Goal: Communication & Community: Answer question/provide support

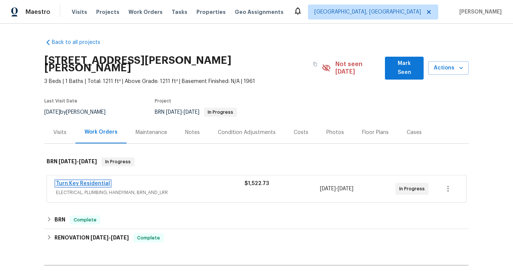
click at [65, 181] on link "Turn Key Residential" at bounding box center [83, 183] width 54 height 5
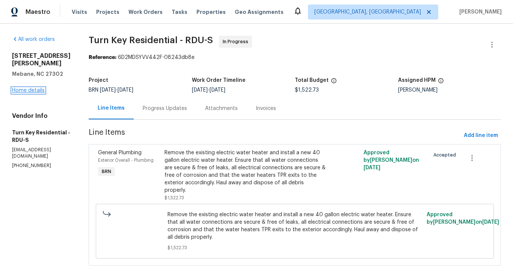
click at [27, 88] on link "Home details" at bounding box center [28, 90] width 33 height 5
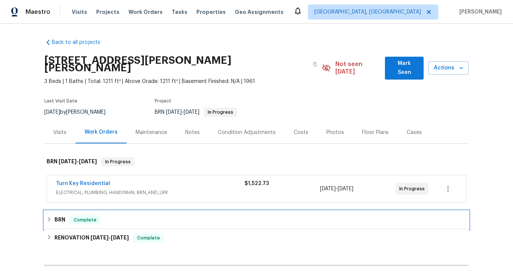
click at [57, 216] on h6 "BRN" at bounding box center [59, 220] width 11 height 9
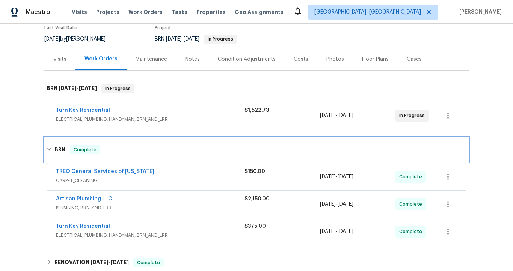
scroll to position [120, 0]
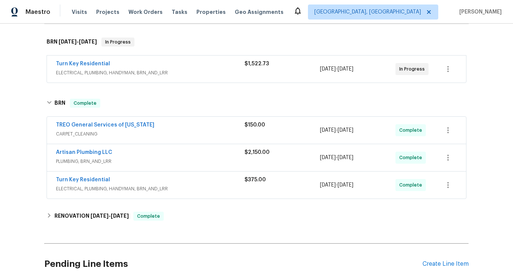
click at [107, 149] on div "Artisan Plumbing LLC" at bounding box center [150, 153] width 188 height 9
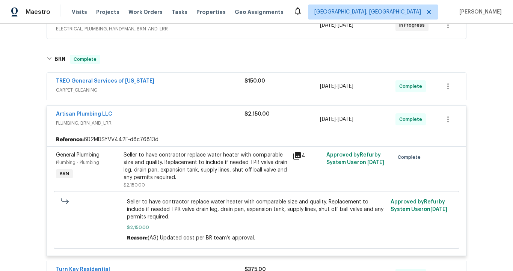
scroll to position [165, 0]
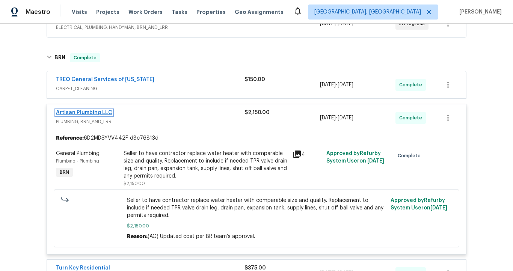
click at [86, 110] on link "Artisan Plumbing LLC" at bounding box center [84, 112] width 56 height 5
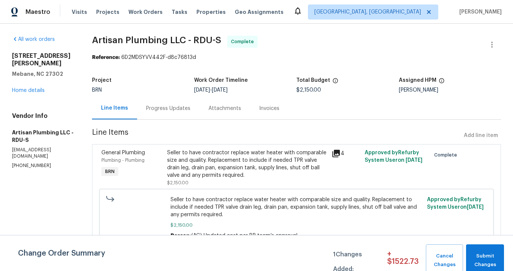
click at [270, 110] on div "Invoices" at bounding box center [269, 109] width 20 height 8
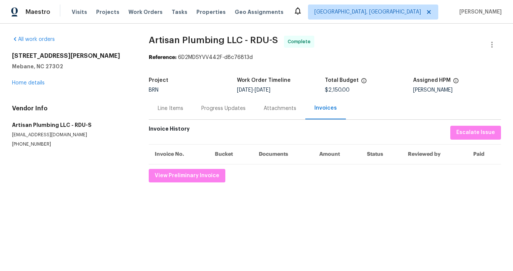
click at [276, 168] on div "Invoice History Escalate Issue Invoice No. Bucket Documents Amount Status Revie…" at bounding box center [325, 154] width 352 height 57
click at [210, 109] on div "Progress Updates" at bounding box center [223, 109] width 44 height 8
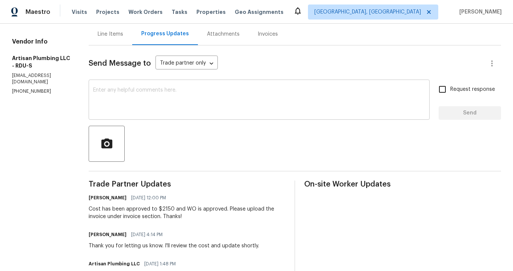
scroll to position [42, 0]
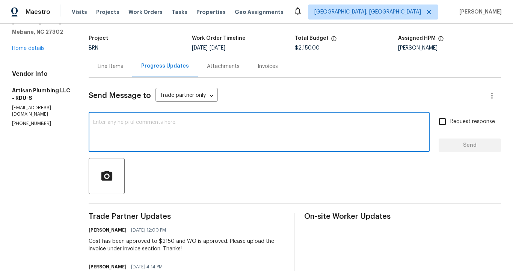
click at [175, 131] on textarea at bounding box center [259, 133] width 332 height 26
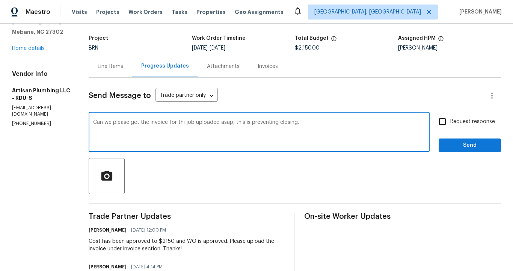
click at [200, 122] on textarea "Can we please get the invoice for thi job uploaded asap, this is preventing clo…" at bounding box center [259, 133] width 332 height 26
type textarea "Can we please get the invoice for this job uploaded asap, this is preventing cl…"
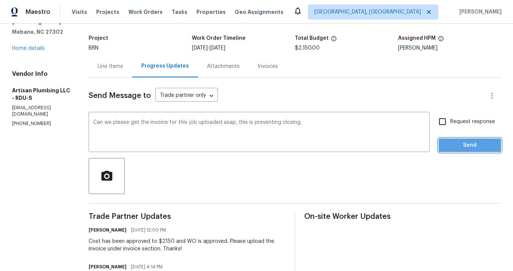
click at [454, 143] on span "Send" at bounding box center [470, 145] width 50 height 9
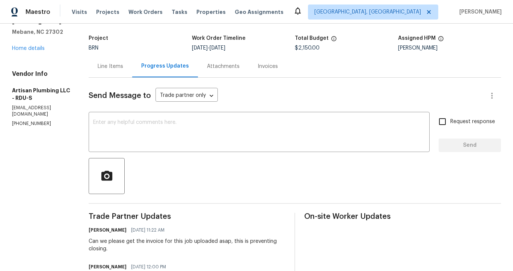
scroll to position [0, 0]
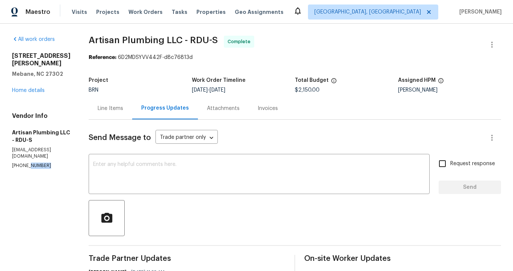
drag, startPoint x: 26, startPoint y: 153, endPoint x: 50, endPoint y: 152, distance: 24.4
click at [50, 163] on p "[PHONE_NUMBER]" at bounding box center [41, 166] width 59 height 6
drag, startPoint x: 12, startPoint y: 142, endPoint x: 88, endPoint y: 143, distance: 75.9
copy p "[EMAIL_ADDRESS][DOMAIN_NAME]"
